Goal: Task Accomplishment & Management: Use online tool/utility

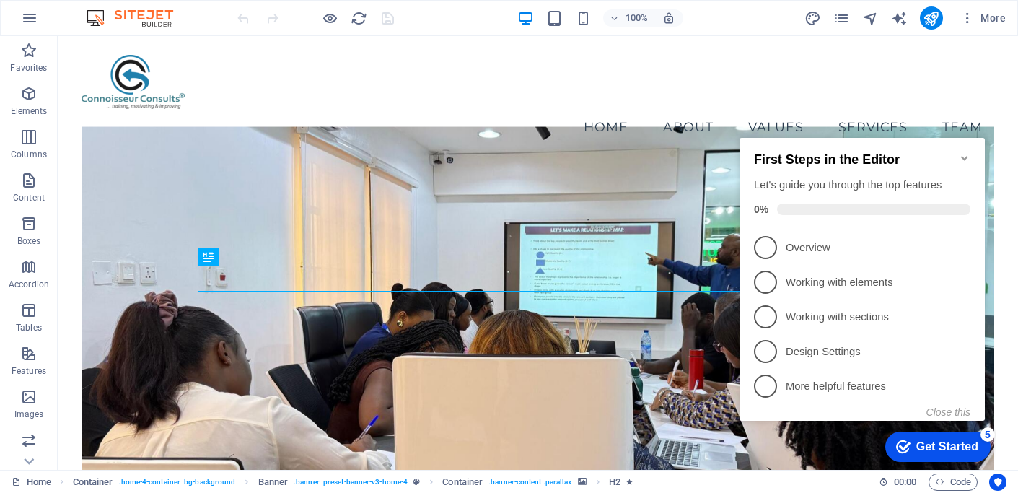
click at [962, 156] on icon "Minimize checklist" at bounding box center [964, 158] width 6 height 4
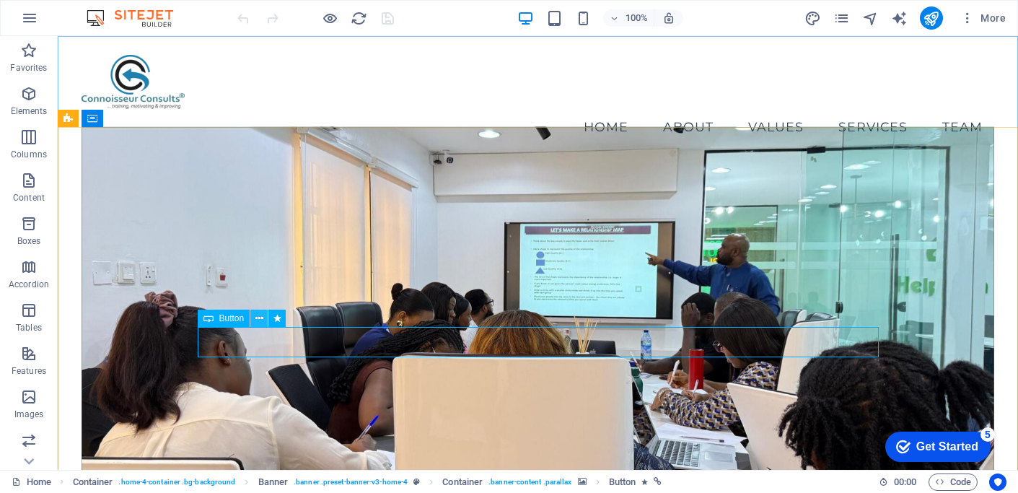
click at [259, 320] on icon at bounding box center [259, 318] width 8 height 15
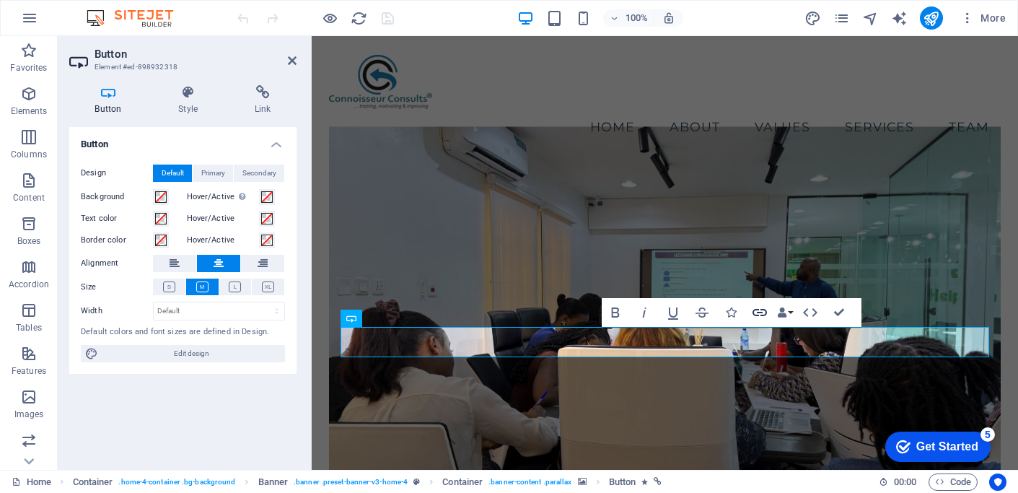
click at [759, 312] on icon "button" at bounding box center [760, 312] width 14 height 7
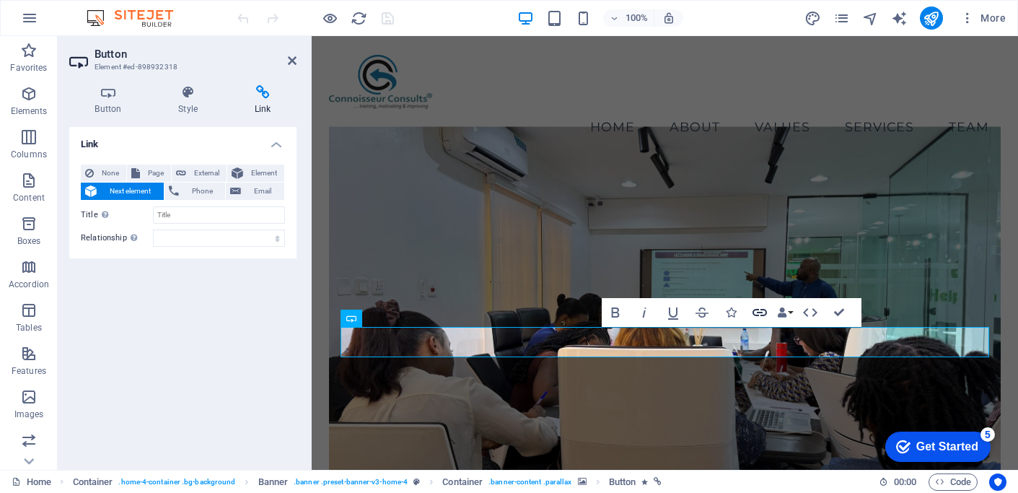
click at [759, 312] on icon "button" at bounding box center [760, 312] width 14 height 7
click at [266, 190] on span "Email" at bounding box center [262, 191] width 35 height 17
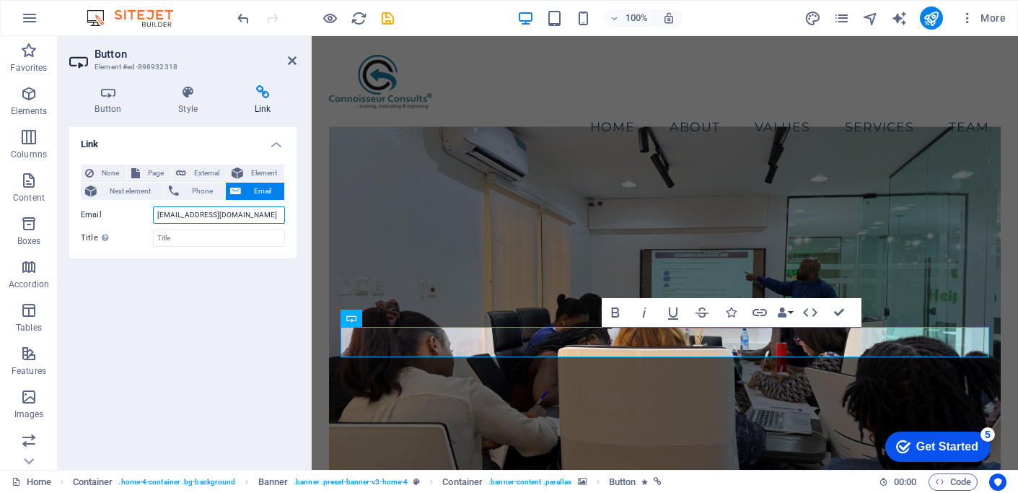
type input "[EMAIL_ADDRESS][DOMAIN_NAME]"
click at [206, 292] on div "Link None Page External Element Next element Phone Email Page Home Subpage Lega…" at bounding box center [182, 292] width 227 height 331
click at [246, 276] on div "Link None Page External Element Next element Phone Email Page Home Subpage Lega…" at bounding box center [182, 292] width 227 height 331
click at [563, 407] on figure at bounding box center [664, 323] width 671 height 395
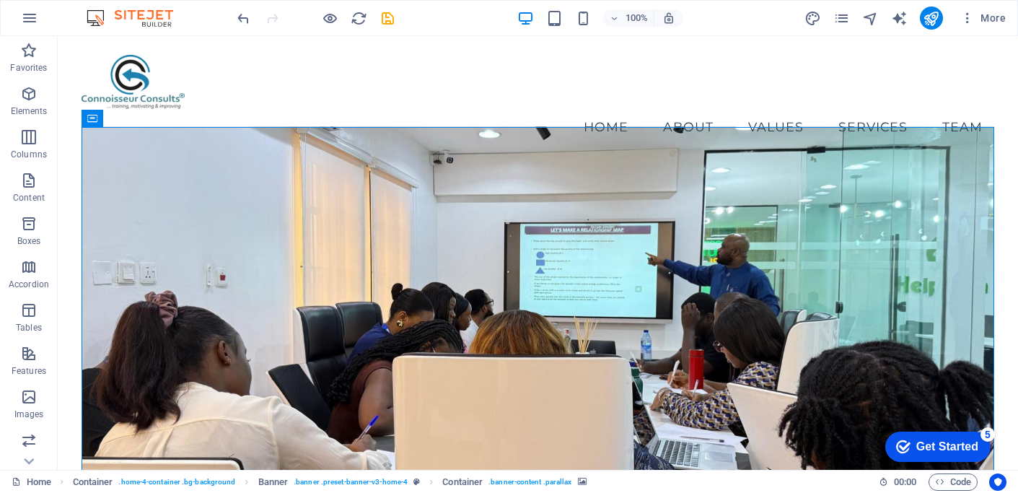
click at [563, 407] on figure at bounding box center [538, 323] width 912 height 395
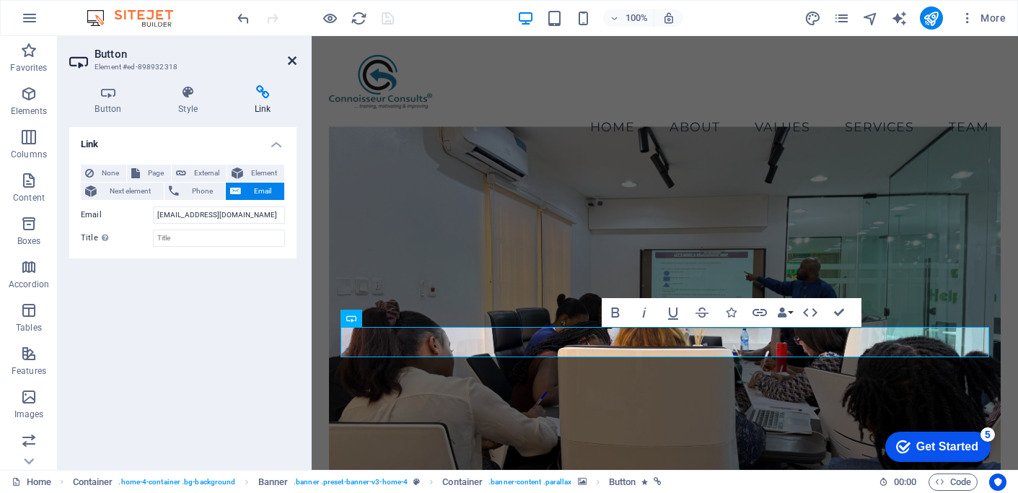
click at [295, 58] on icon at bounding box center [292, 61] width 9 height 12
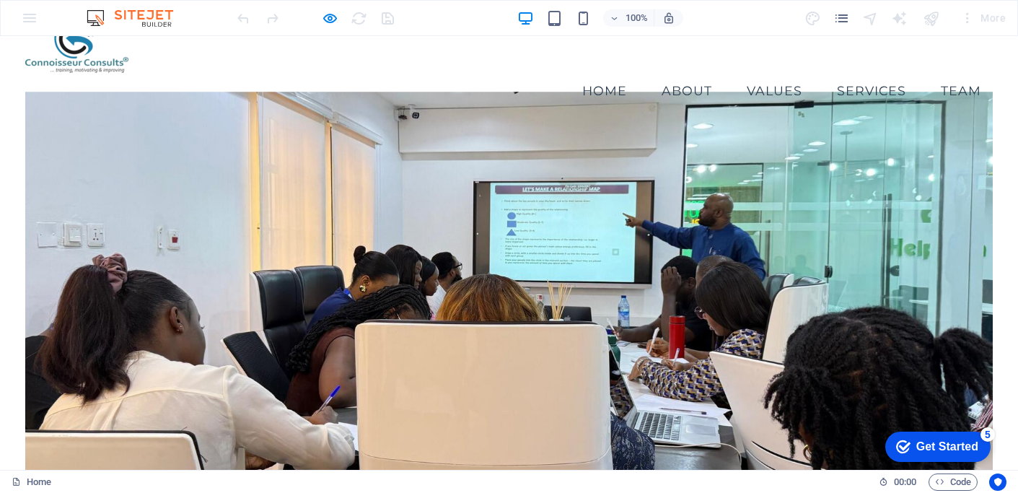
scroll to position [3, 0]
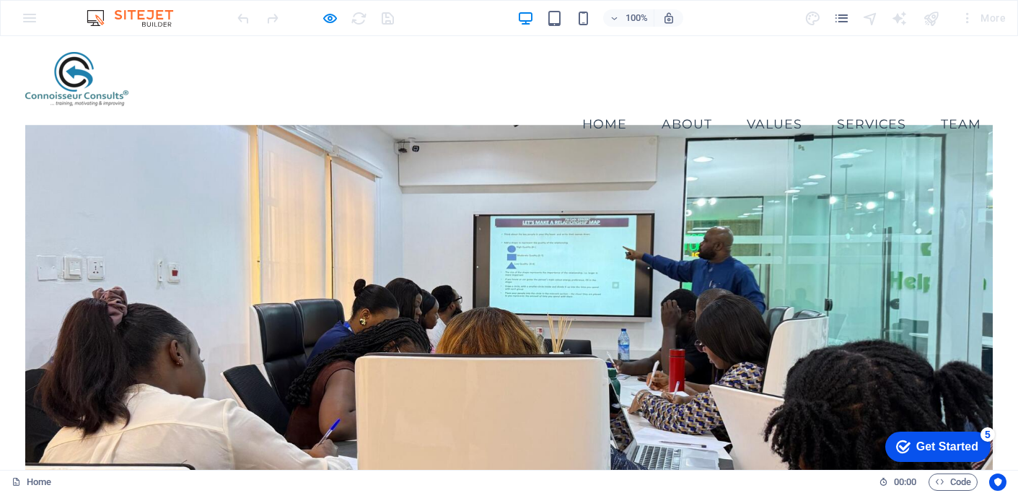
click at [772, 106] on link "Values" at bounding box center [774, 124] width 79 height 36
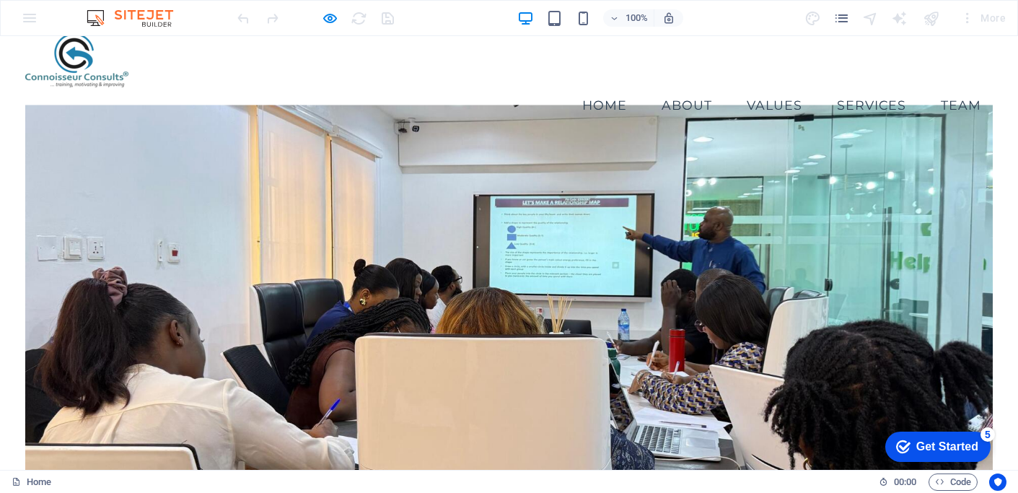
scroll to position [0, 0]
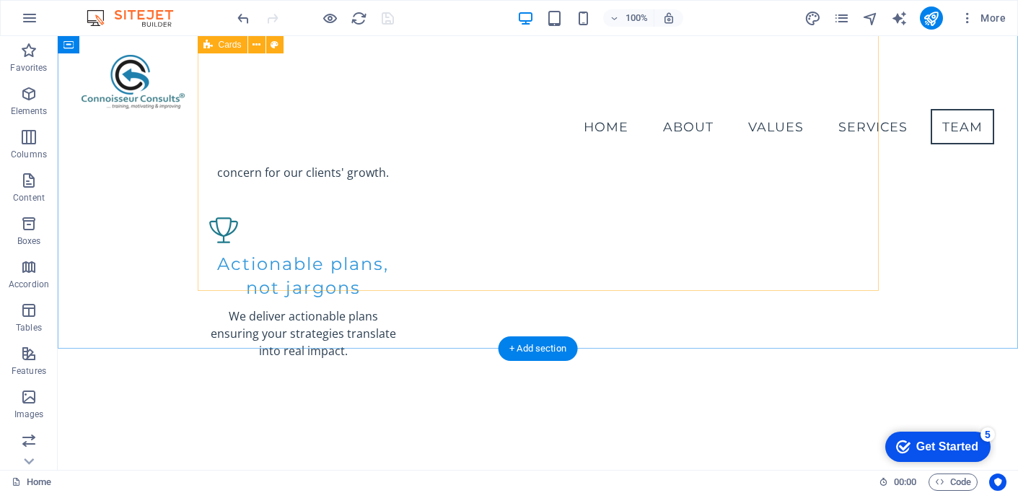
scroll to position [1771, 0]
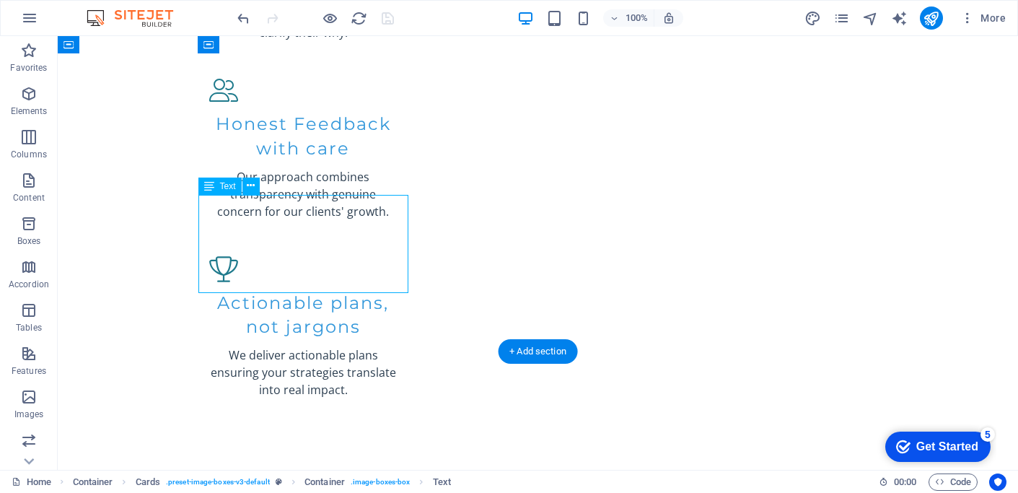
scroll to position [1863, 0]
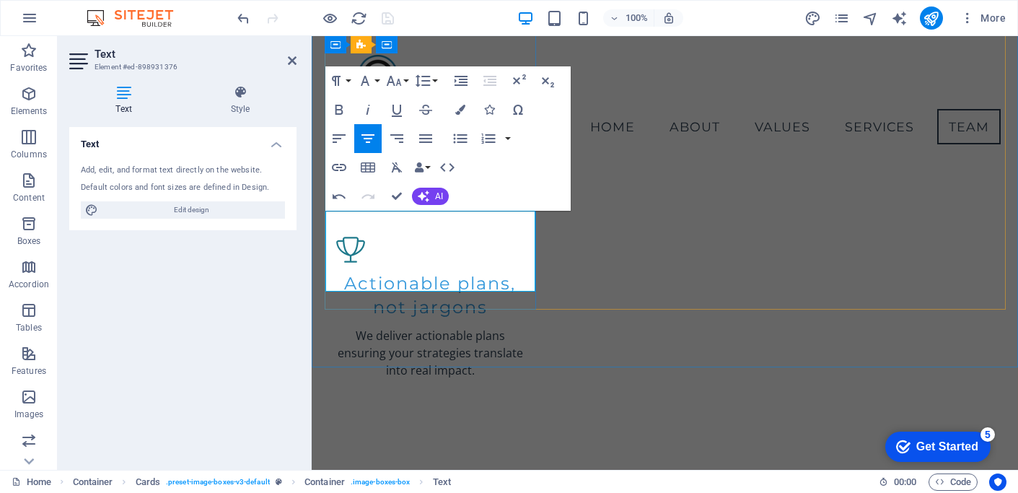
scroll to position [1847, 0]
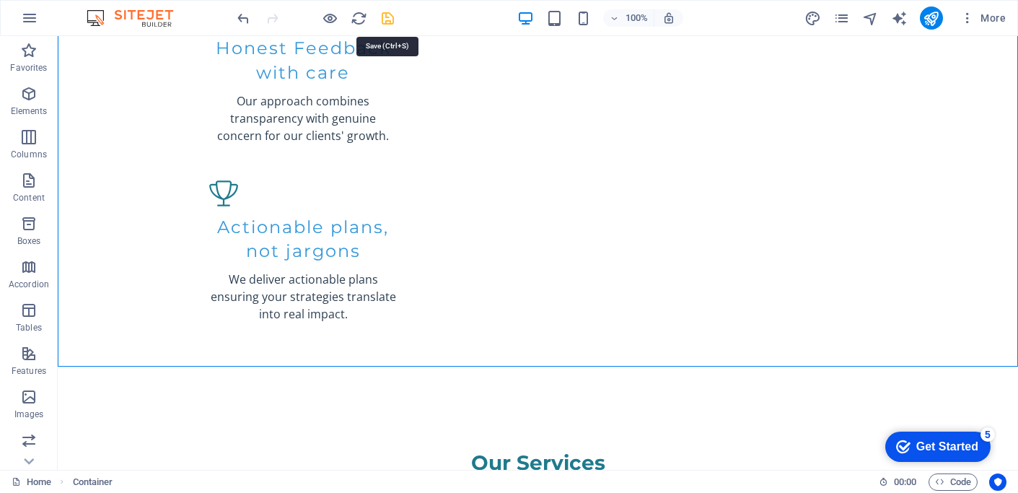
click at [385, 17] on icon "save" at bounding box center [388, 18] width 17 height 17
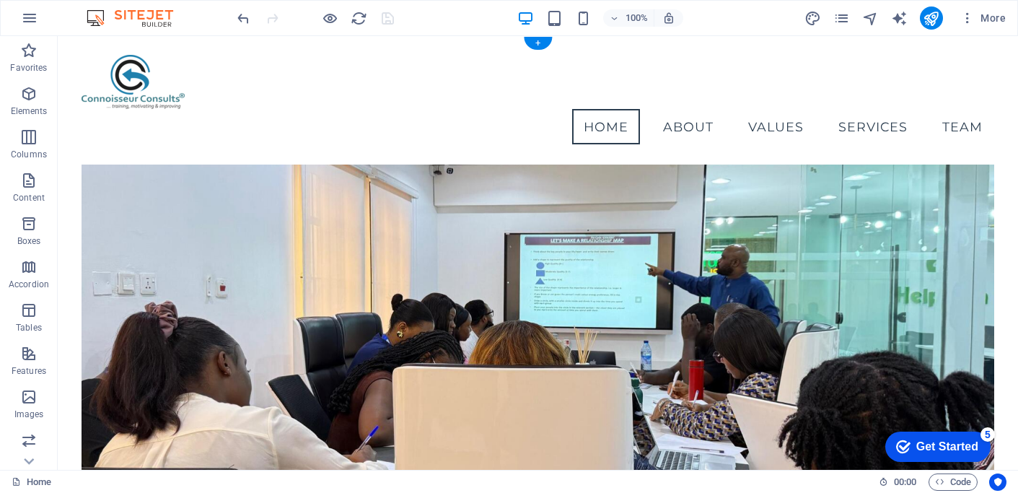
scroll to position [0, 0]
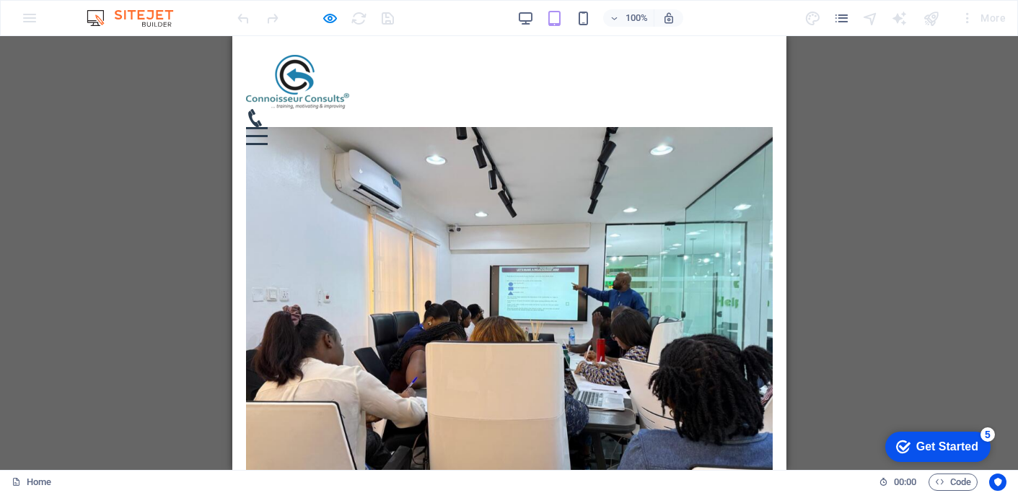
click at [263, 109] on icon at bounding box center [254, 118] width 18 height 18
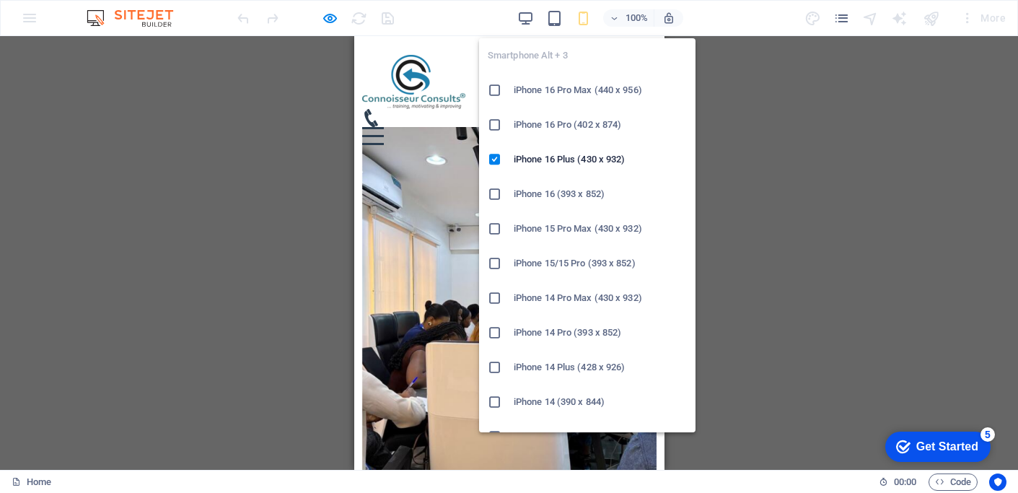
click at [586, 88] on h6 "iPhone 16 Pro Max (440 x 956)" at bounding box center [600, 90] width 173 height 17
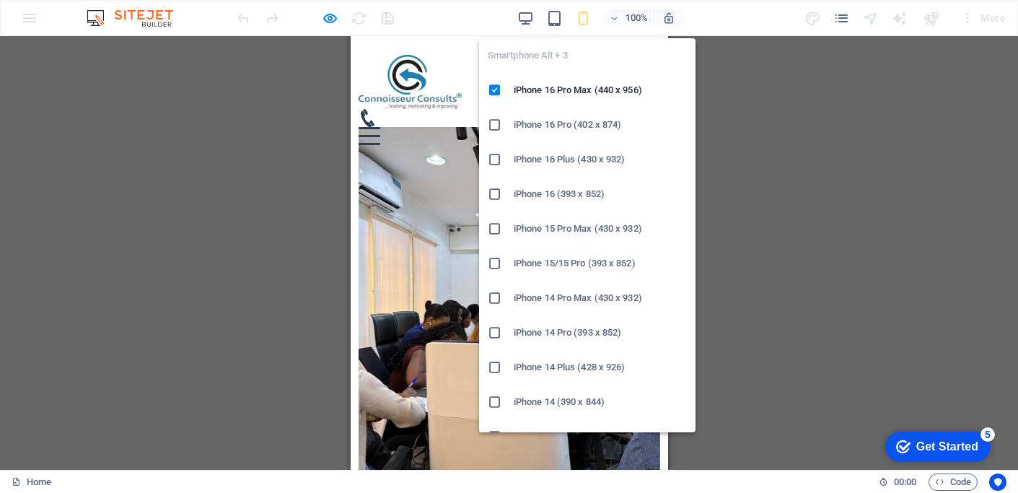
click at [567, 127] on h6 "iPhone 16 Pro (402 x 874)" at bounding box center [600, 124] width 173 height 17
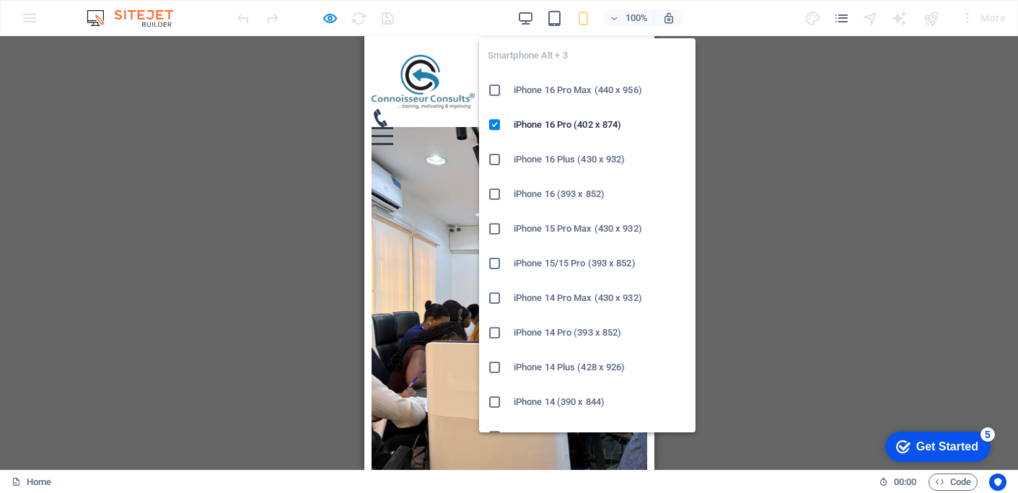
click at [559, 160] on h6 "iPhone 16 Plus (430 x 932)" at bounding box center [600, 159] width 173 height 17
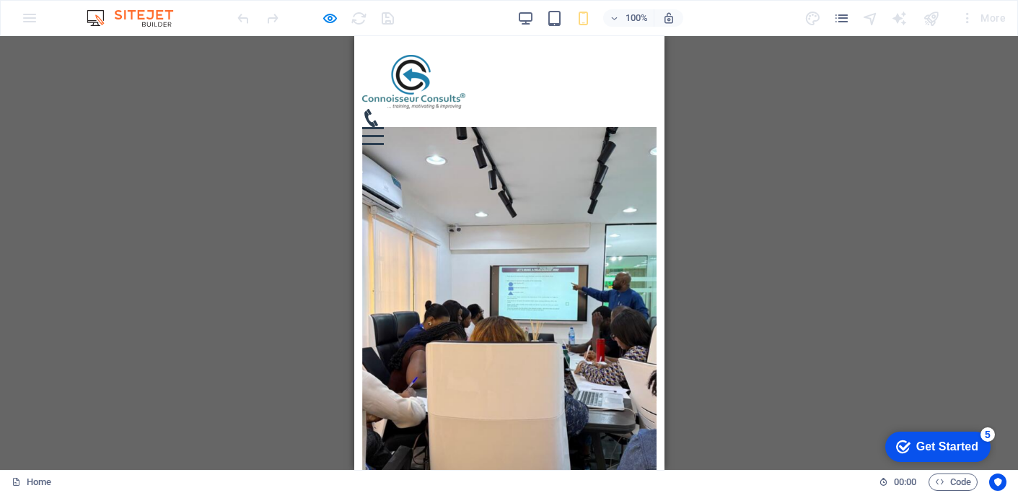
click at [380, 109] on icon at bounding box center [371, 118] width 18 height 18
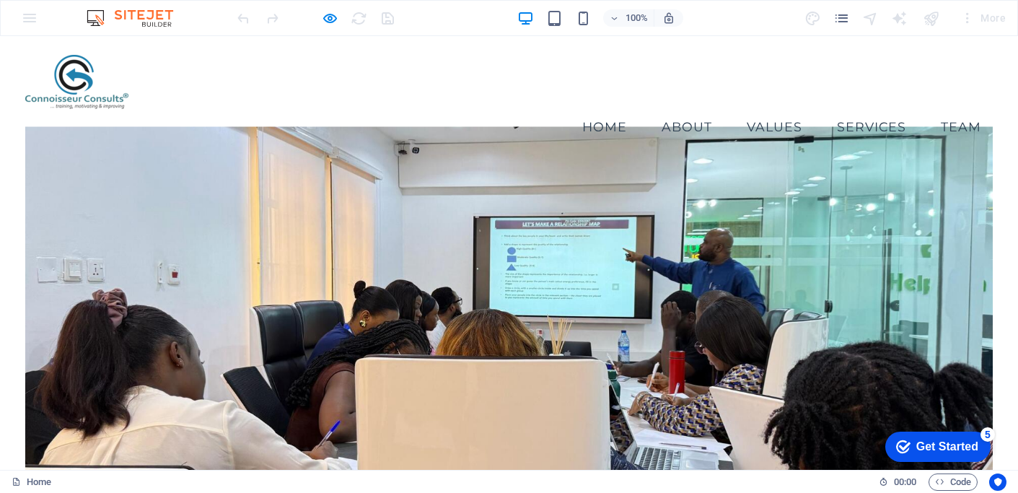
click at [231, 109] on ul "Home About Values Services Team" at bounding box center [508, 127] width 967 height 36
